Goal: Communication & Community: Participate in discussion

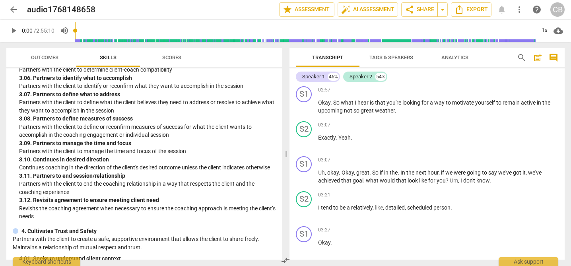
scroll to position [524, 0]
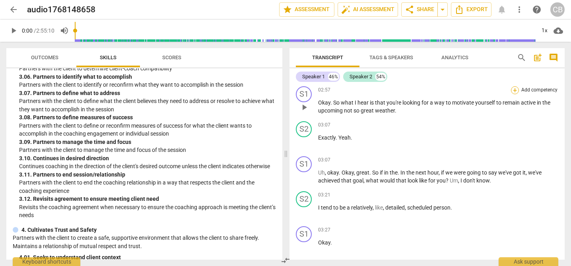
click at [512, 94] on div "+" at bounding box center [515, 90] width 8 height 8
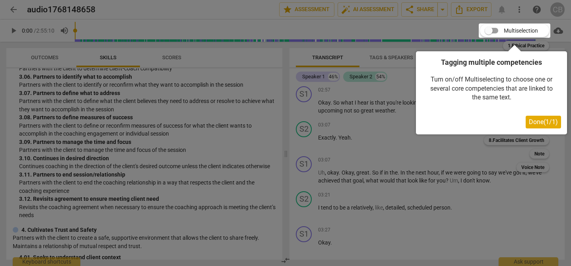
click at [535, 122] on span "Done ( 1 / 1 )" at bounding box center [543, 122] width 29 height 8
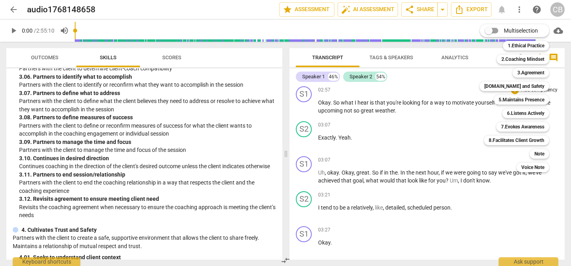
click at [496, 31] on input "Multiselection" at bounding box center [488, 30] width 19 height 19
checkbox input "true"
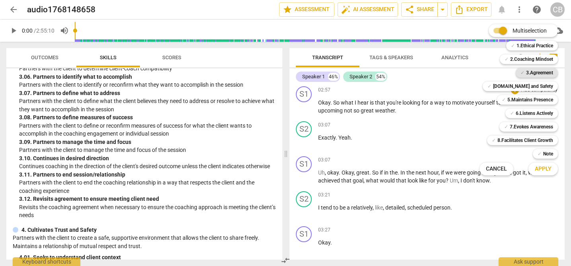
click at [533, 72] on b "3.Agreement" at bounding box center [539, 73] width 27 height 10
click at [542, 170] on span "Apply" at bounding box center [543, 169] width 17 height 8
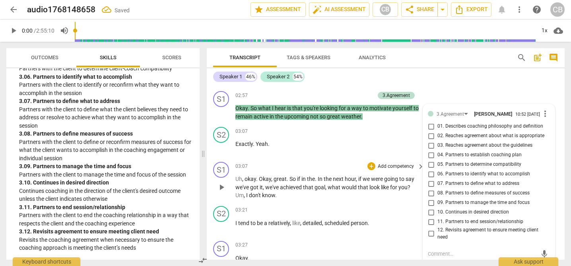
scroll to position [762, 0]
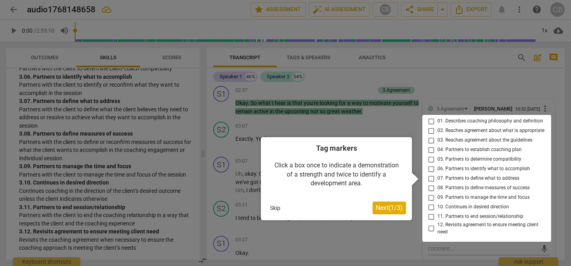
click at [452, 180] on div at bounding box center [486, 178] width 129 height 127
click at [430, 179] on div at bounding box center [486, 178] width 129 height 127
click at [429, 182] on div at bounding box center [486, 178] width 129 height 127
click at [388, 209] on span "Next ( 1 / 3 )" at bounding box center [389, 208] width 27 height 8
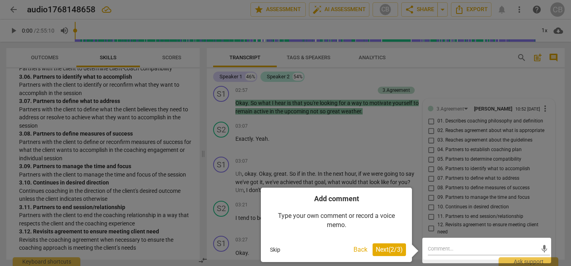
click at [386, 247] on span "Next ( 2 / 3 )" at bounding box center [389, 250] width 27 height 8
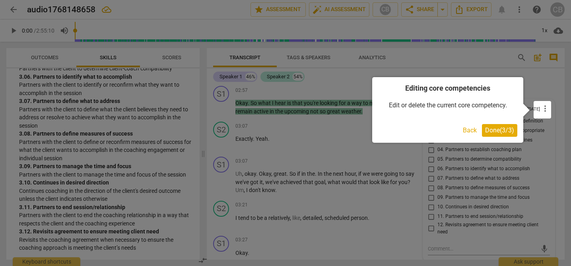
click at [501, 129] on span "Done ( 3 / 3 )" at bounding box center [499, 130] width 29 height 8
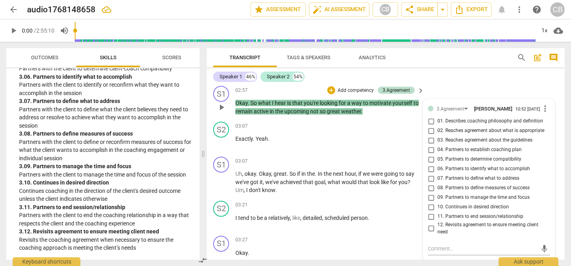
click at [428, 179] on input "07. Partners to define what to address" at bounding box center [431, 179] width 13 height 10
checkbox input "true"
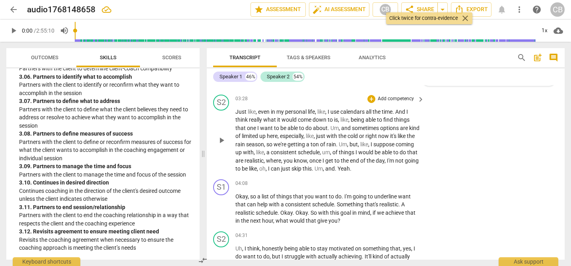
scroll to position [942, 0]
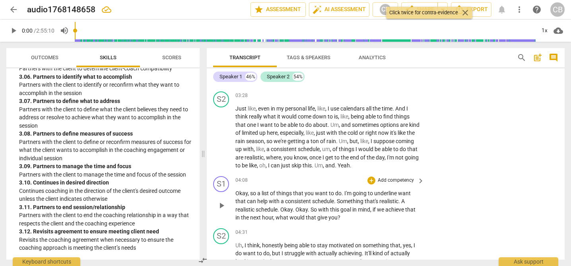
click at [405, 180] on p "Add competency" at bounding box center [396, 180] width 38 height 7
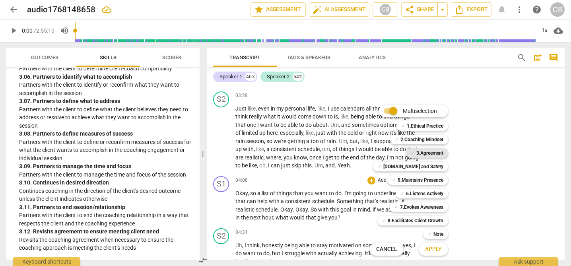
click at [425, 152] on b "3.Agreement" at bounding box center [429, 153] width 27 height 10
click at [434, 249] on span "Apply" at bounding box center [433, 249] width 17 height 8
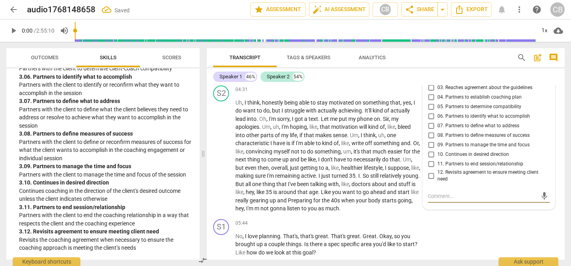
scroll to position [1084, 0]
click at [431, 127] on input "07. Partners to define what to address" at bounding box center [431, 127] width 13 height 10
checkbox input "true"
drag, startPoint x: 460, startPoint y: 221, endPoint x: 380, endPoint y: 222, distance: 79.9
click at [460, 221] on div "S1 play_arrow pause 05:44 + Add competency keyboard_arrow_right No , I love pla…" at bounding box center [386, 238] width 358 height 44
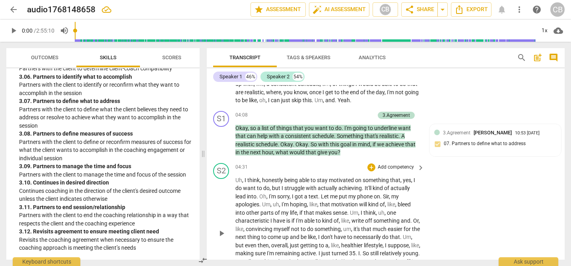
scroll to position [1007, 0]
click at [536, 58] on span "post_add" at bounding box center [538, 58] width 10 height 10
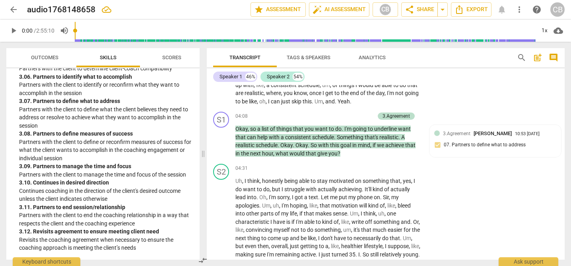
scroll to position [1042, 0]
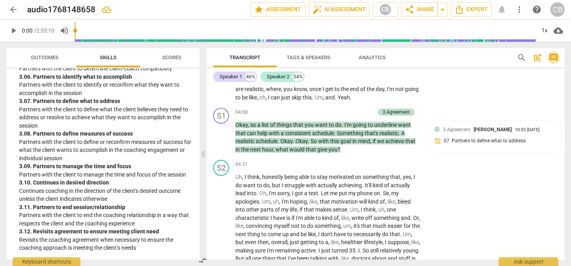
click at [554, 57] on span "comment" at bounding box center [554, 58] width 10 height 10
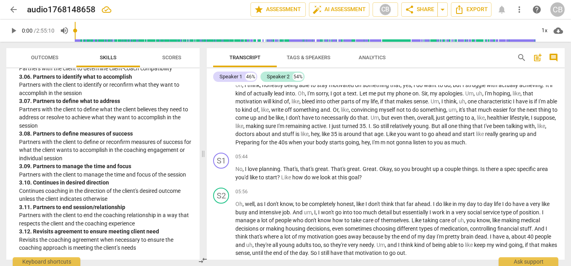
scroll to position [524, 0]
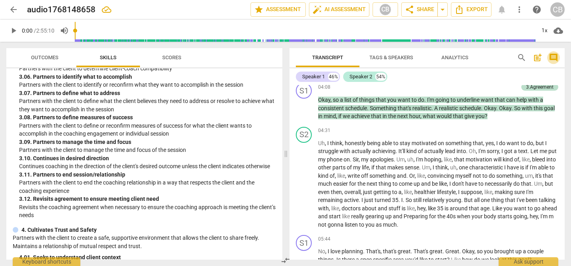
click at [553, 58] on span "comment" at bounding box center [554, 58] width 10 height 10
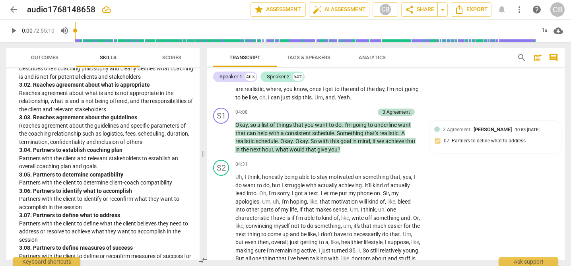
scroll to position [638, 0]
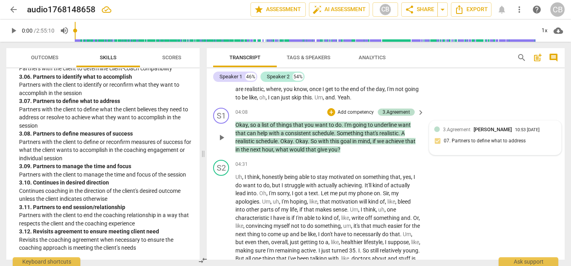
click at [475, 151] on div "3.Agreement [PERSON_NAME] 10:53 [DATE] 07. Partners to define what to address" at bounding box center [495, 138] width 132 height 34
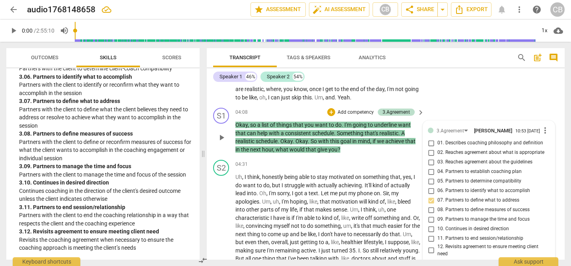
scroll to position [1143, 0]
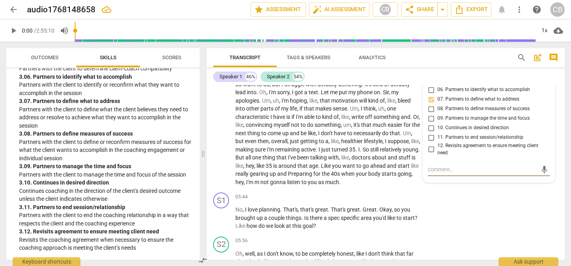
type textarea "d"
type textarea "di"
type textarea "did"
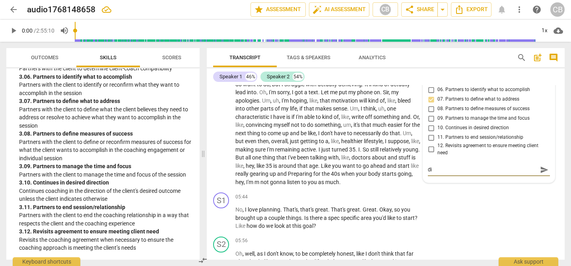
type textarea "did"
type textarea "didn"
type textarea "didn;"
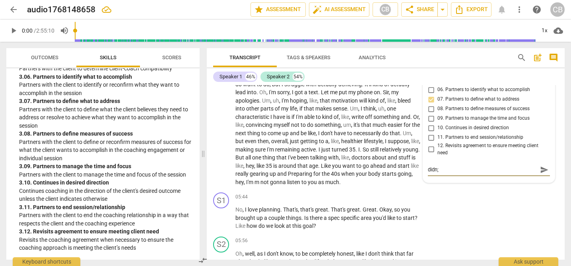
type textarea "didn;t"
type textarea "didn;t r"
type textarea "didn;t re"
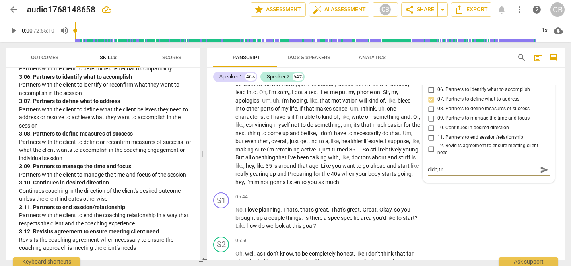
type textarea "didn;t re"
type textarea "didn;t rea"
type textarea "didn;t real"
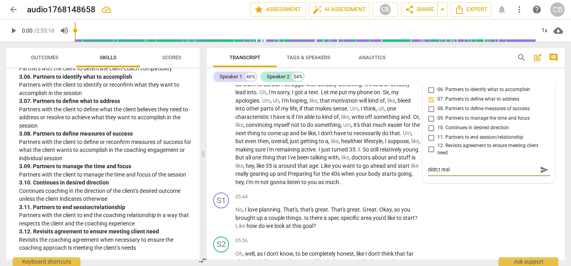
type textarea "didn;t reall"
type textarea "didn;t really"
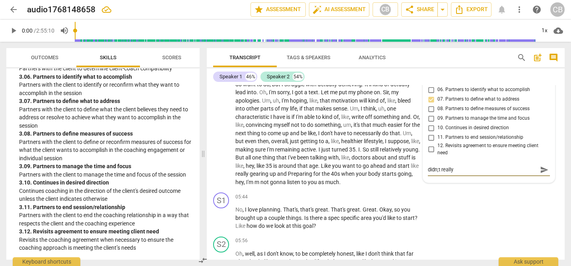
type textarea "didn;t really"
type textarea "didn;t really g"
type textarea "didn;t really ge"
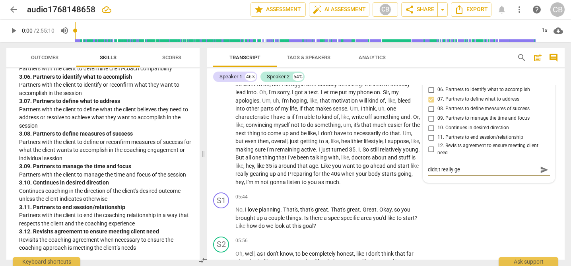
type textarea "didn;t really get"
type textarea "didn;t really get t"
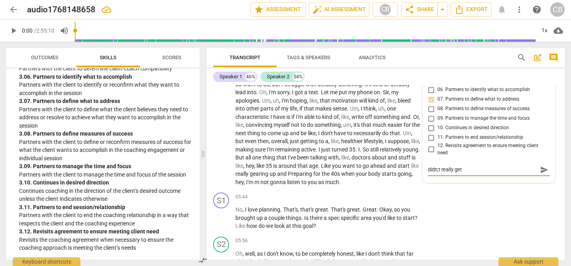
type textarea "didn;t really get t"
type textarea "didn;t really get th"
type textarea "didn;t really get the"
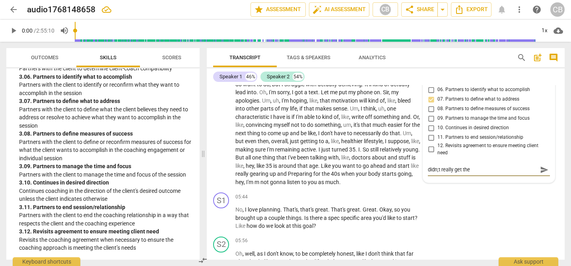
type textarea "didn;t really get the"
type textarea "didn;t really get the r"
type textarea "didn;t really get the ri"
type textarea "didn;t really get the rig"
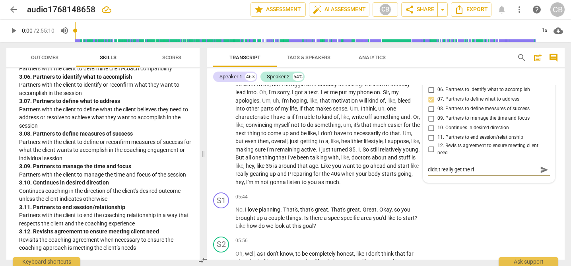
type textarea "didn;t really get the rig"
type textarea "didn;t really get the righ"
type textarea "didn;t really get the right"
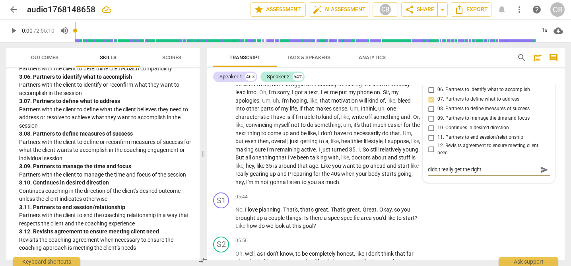
type textarea "didn;t really get the right"
type textarea "didn;t really get the right a"
type textarea "didn;t really get the right as"
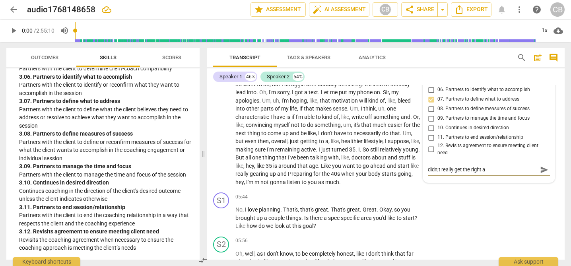
type textarea "didn;t really get the right as"
type textarea "didn;t really get the right ask"
click at [540, 174] on span "send" at bounding box center [544, 169] width 9 height 9
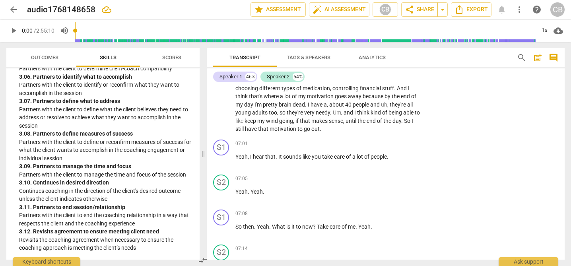
scroll to position [1360, 0]
